Goal: Task Accomplishment & Management: Complete application form

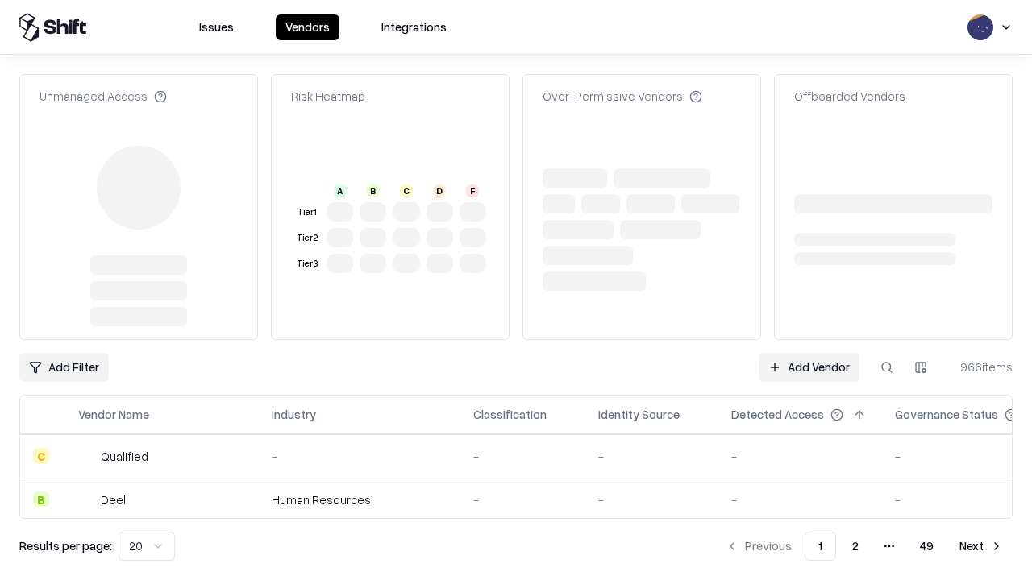
click at [809, 353] on link "Add Vendor" at bounding box center [809, 367] width 101 height 29
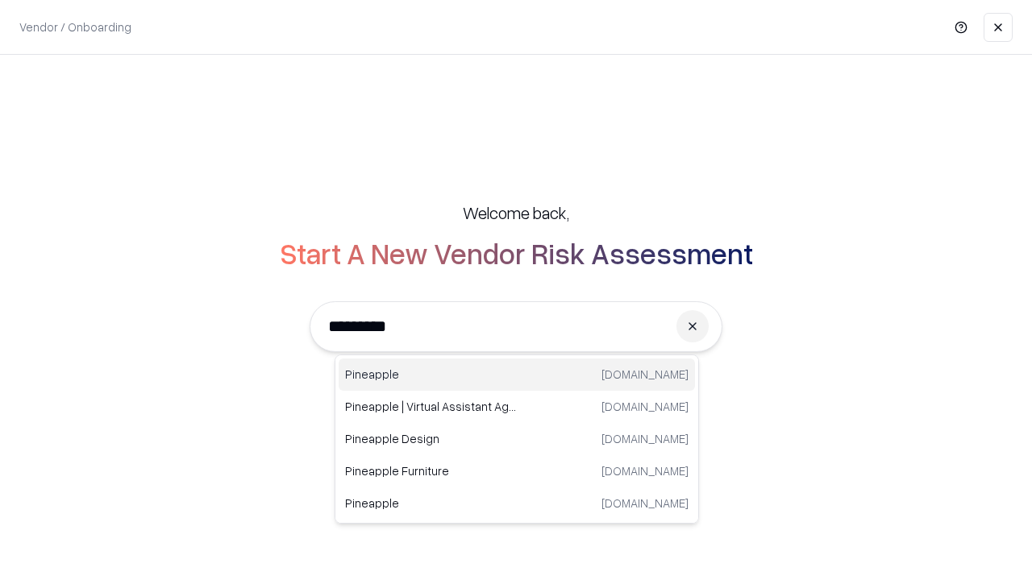
click at [517, 375] on div "Pineapple [DOMAIN_NAME]" at bounding box center [517, 375] width 356 height 32
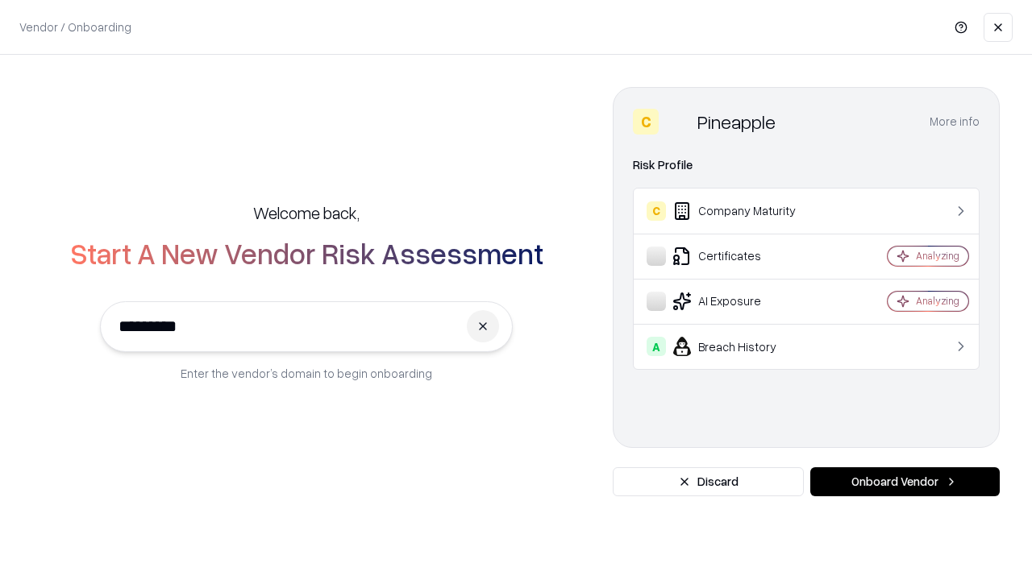
type input "*********"
click at [905, 482] on button "Onboard Vendor" at bounding box center [904, 482] width 189 height 29
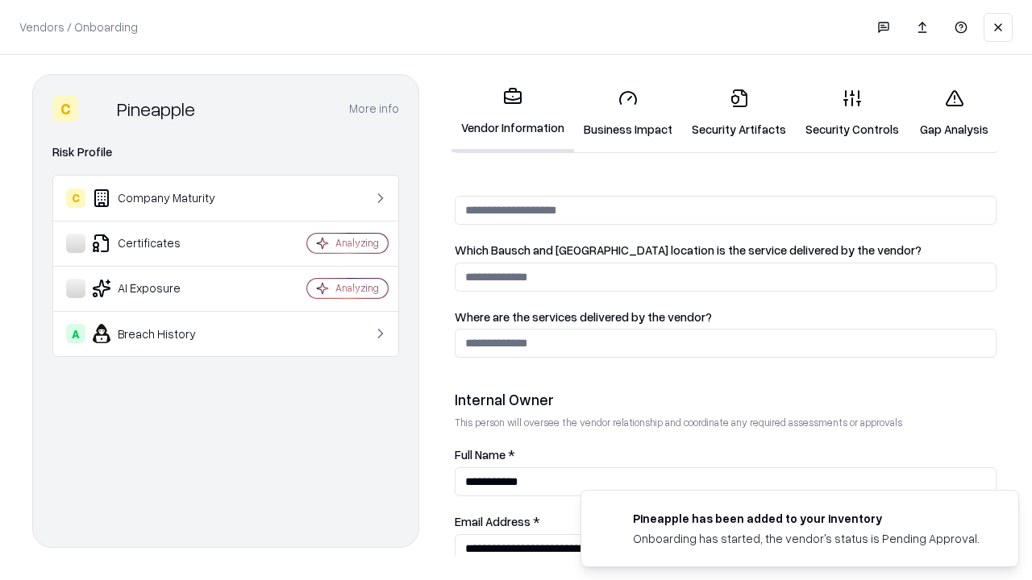
scroll to position [835, 0]
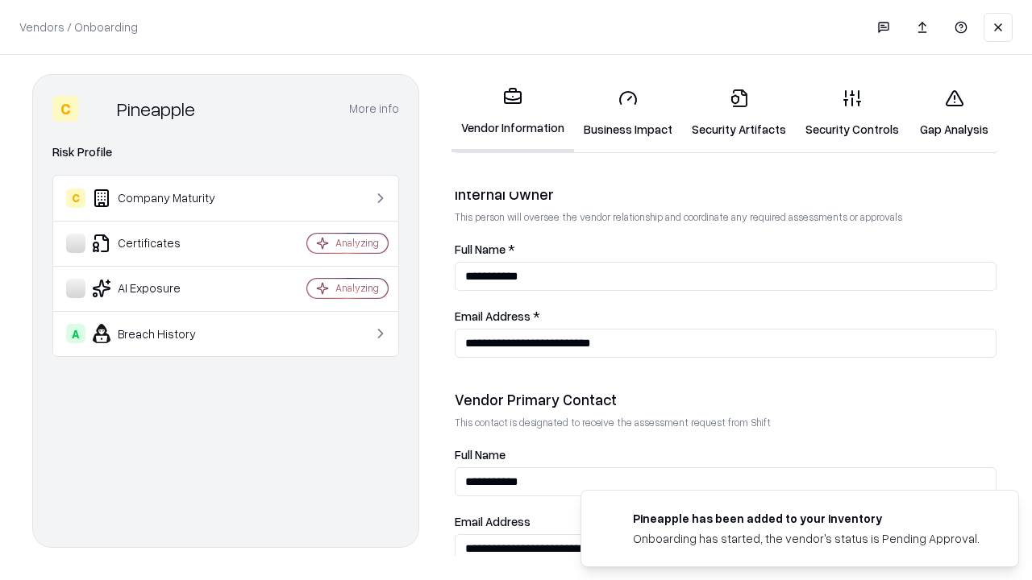
click at [628, 113] on link "Business Impact" at bounding box center [628, 113] width 108 height 75
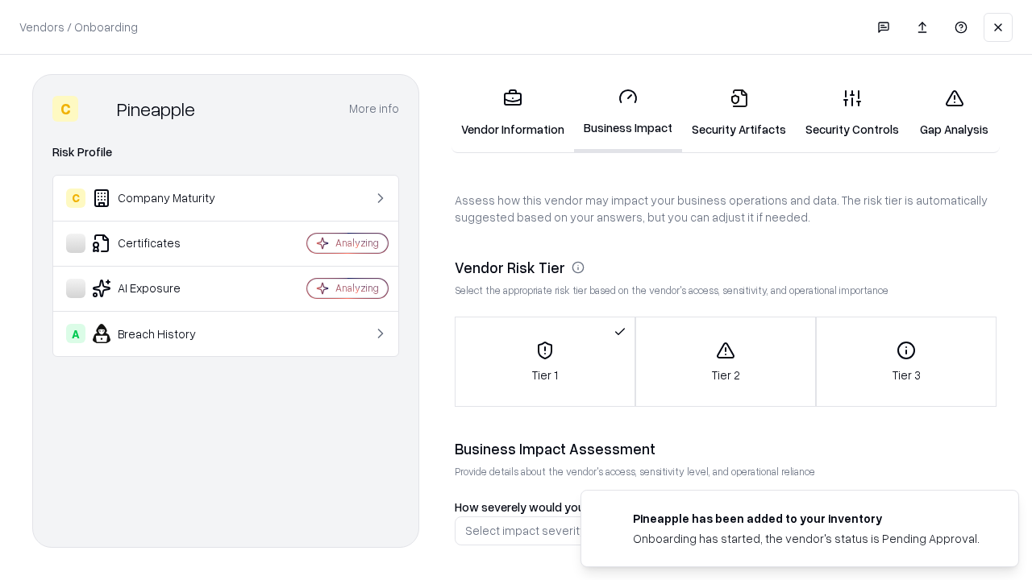
click at [954, 113] on link "Gap Analysis" at bounding box center [954, 113] width 91 height 75
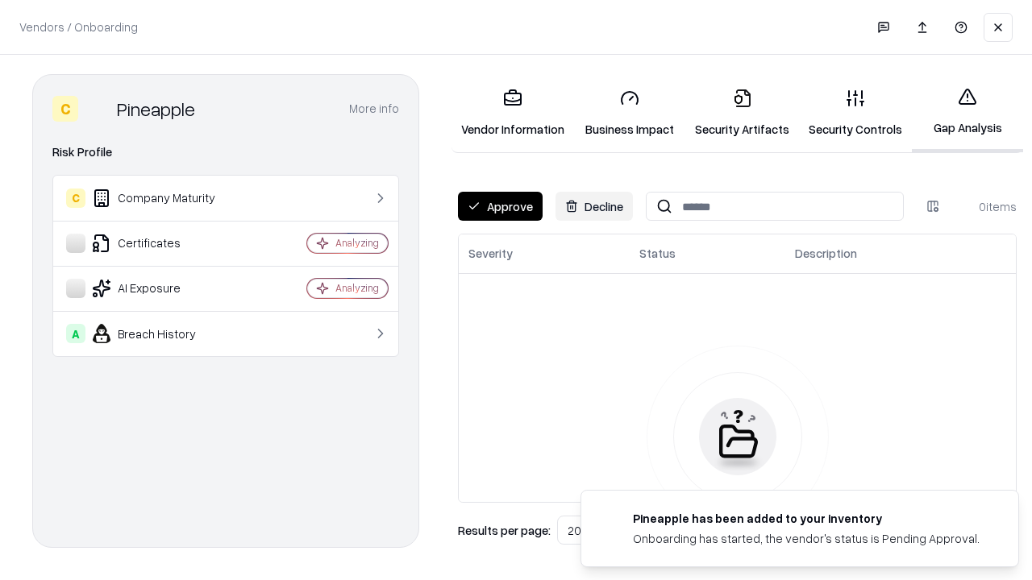
click at [500, 206] on button "Approve" at bounding box center [500, 206] width 85 height 29
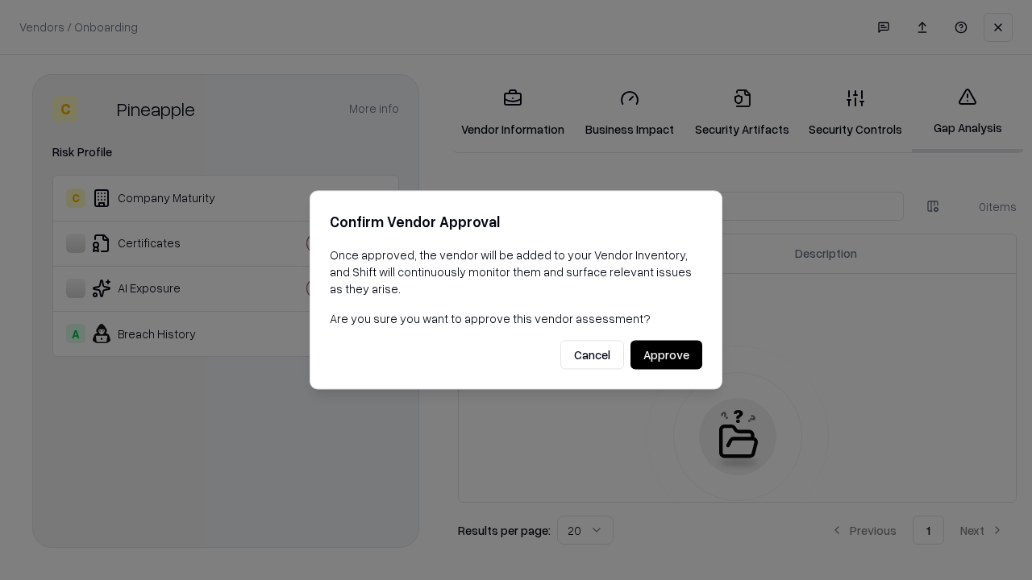
click at [666, 355] on button "Approve" at bounding box center [666, 355] width 72 height 29
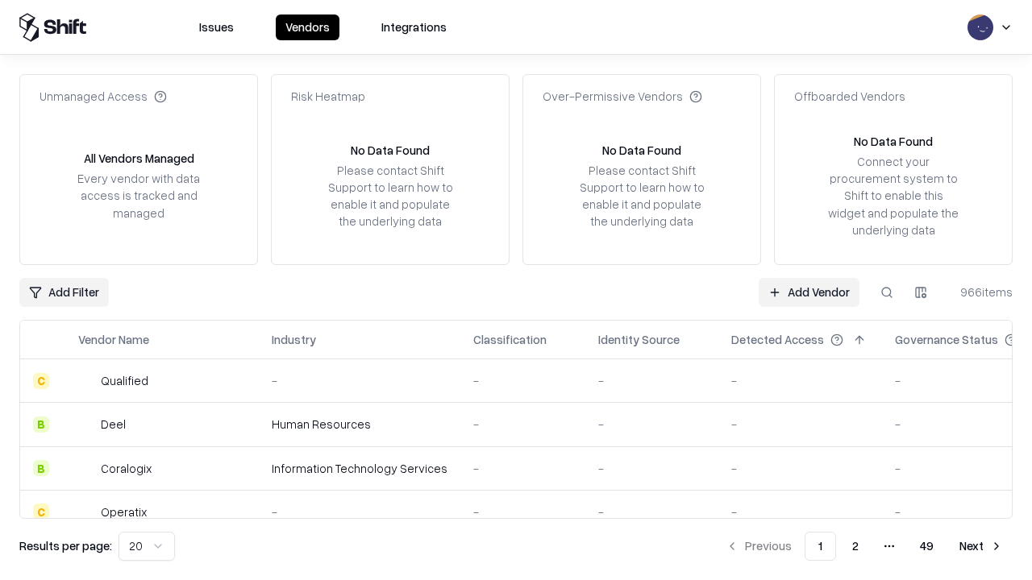
type input "*********"
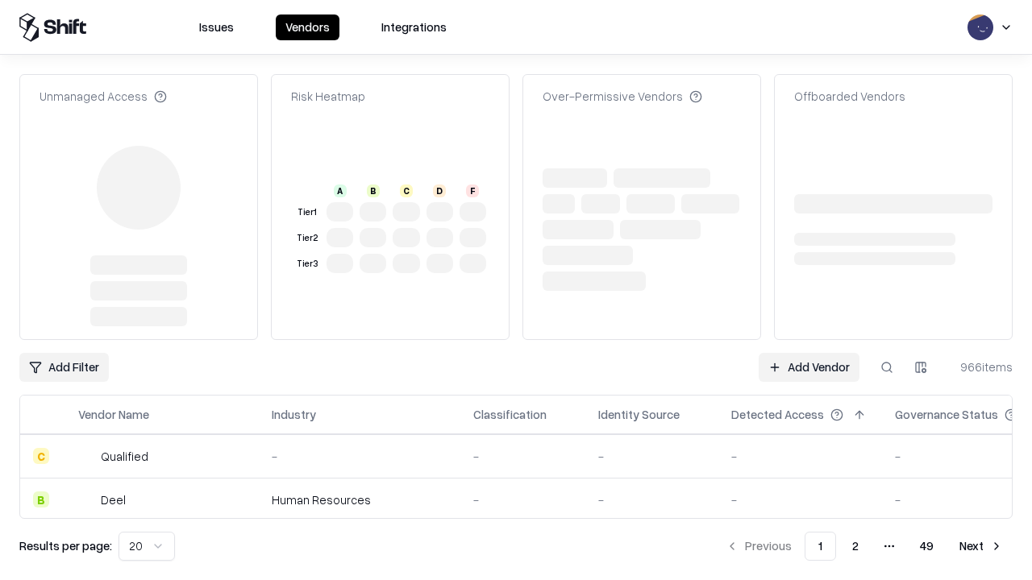
click at [809, 353] on link "Add Vendor" at bounding box center [809, 367] width 101 height 29
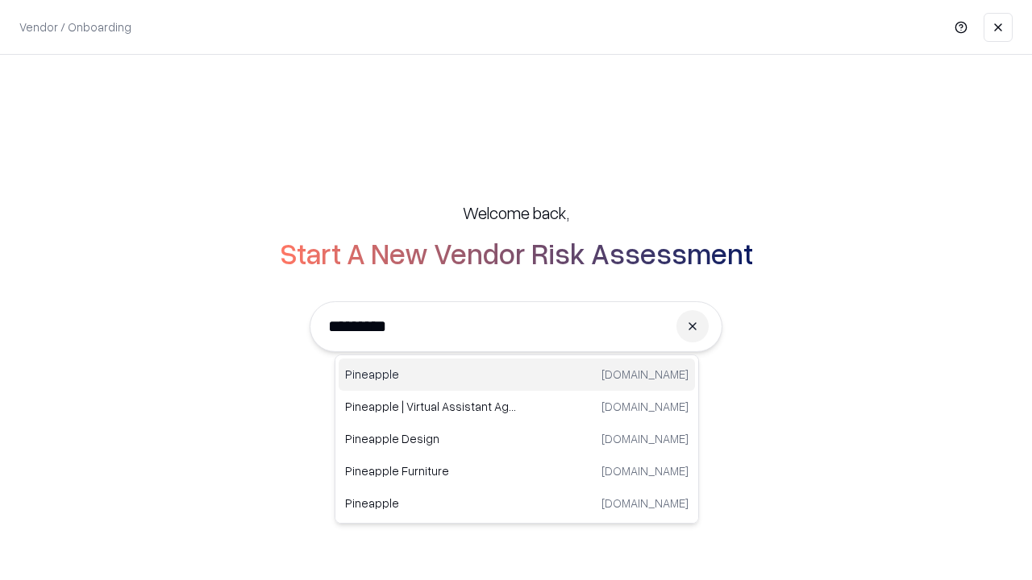
click at [517, 375] on div "Pineapple [DOMAIN_NAME]" at bounding box center [517, 375] width 356 height 32
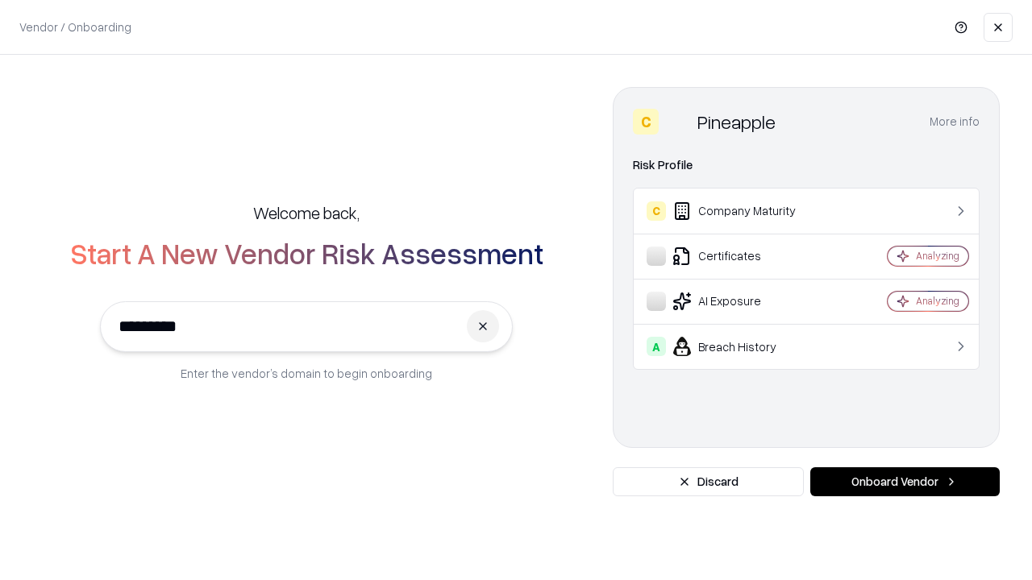
type input "*********"
click at [905, 482] on button "Onboard Vendor" at bounding box center [904, 482] width 189 height 29
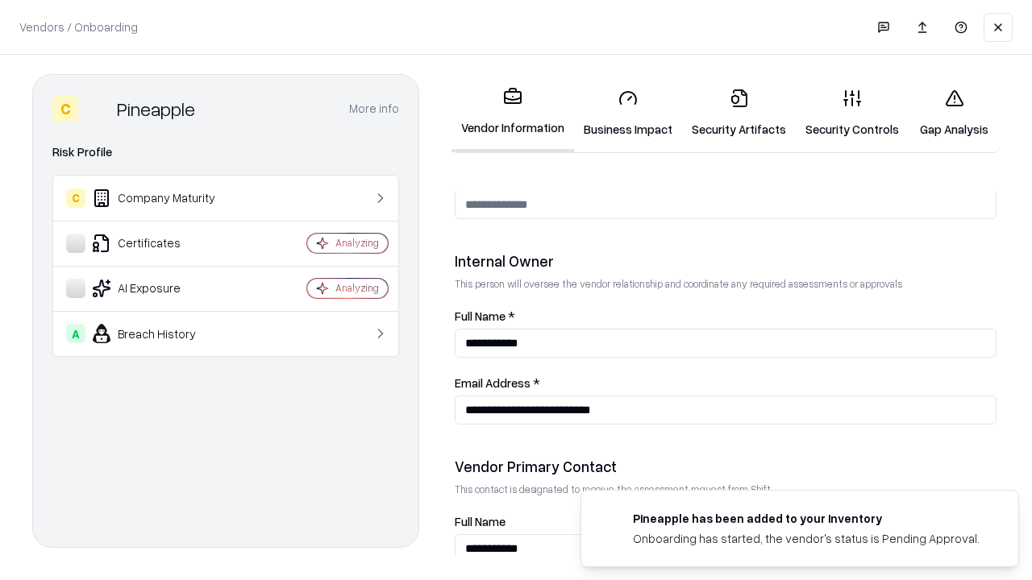
scroll to position [835, 0]
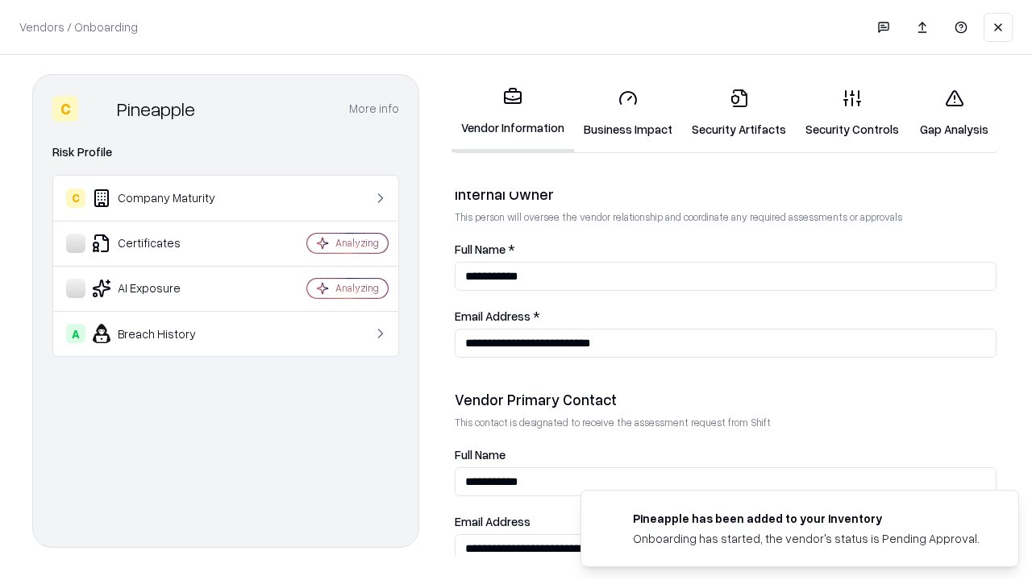
click at [954, 113] on link "Gap Analysis" at bounding box center [954, 113] width 91 height 75
